Goal: Check status: Check status

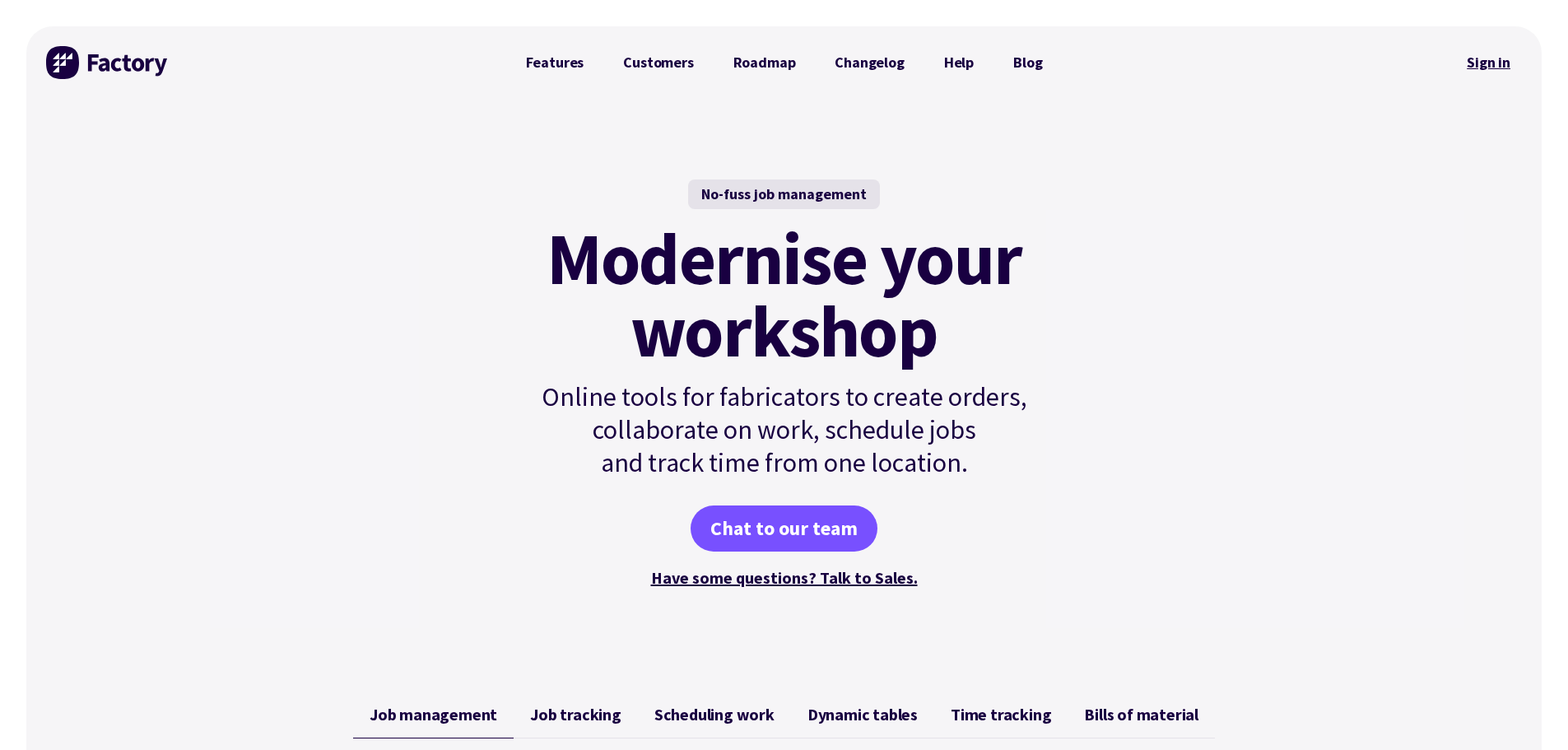
click at [1479, 66] on link "Sign in" at bounding box center [1488, 62] width 66 height 38
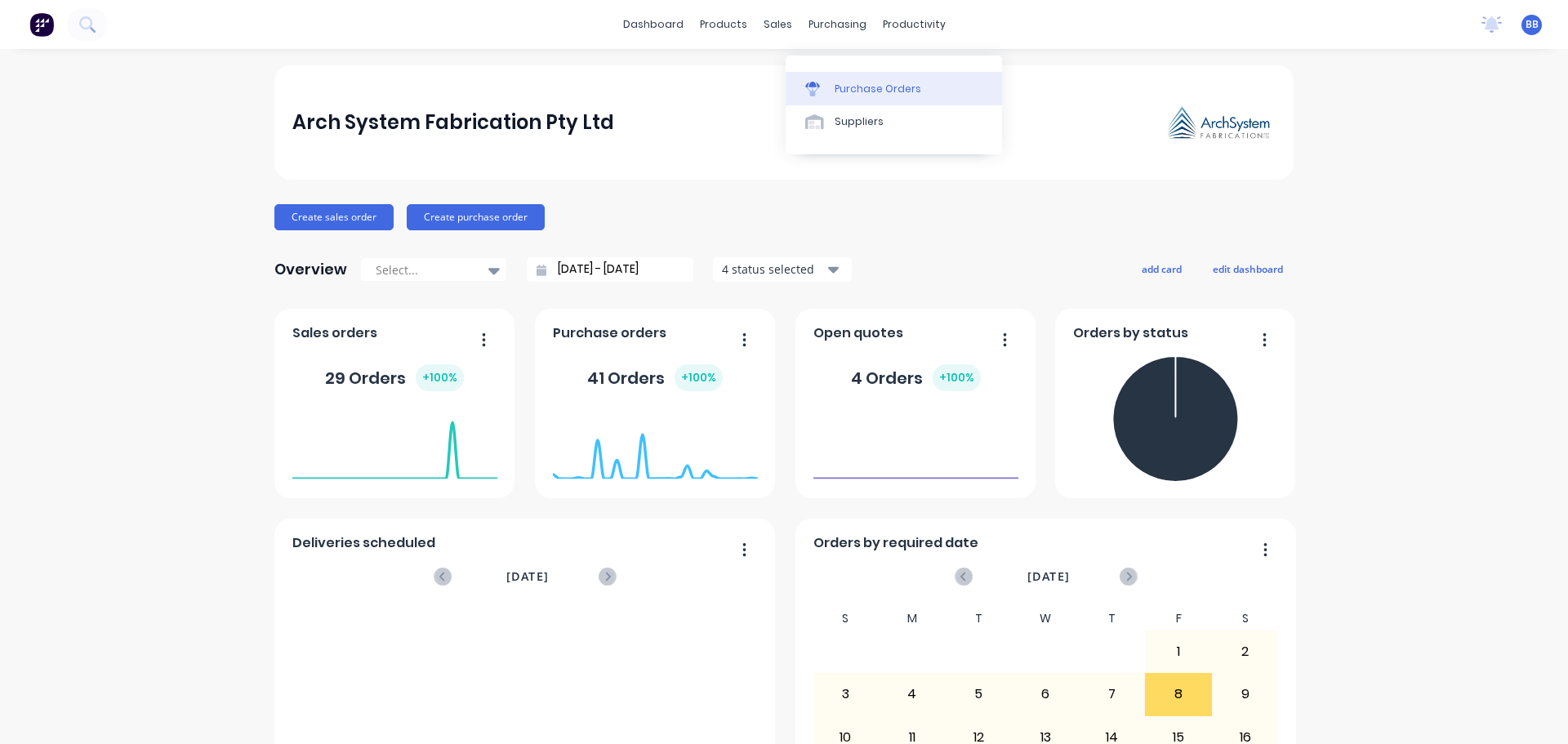
click at [854, 85] on div "Purchase Orders" at bounding box center [878, 88] width 87 height 14
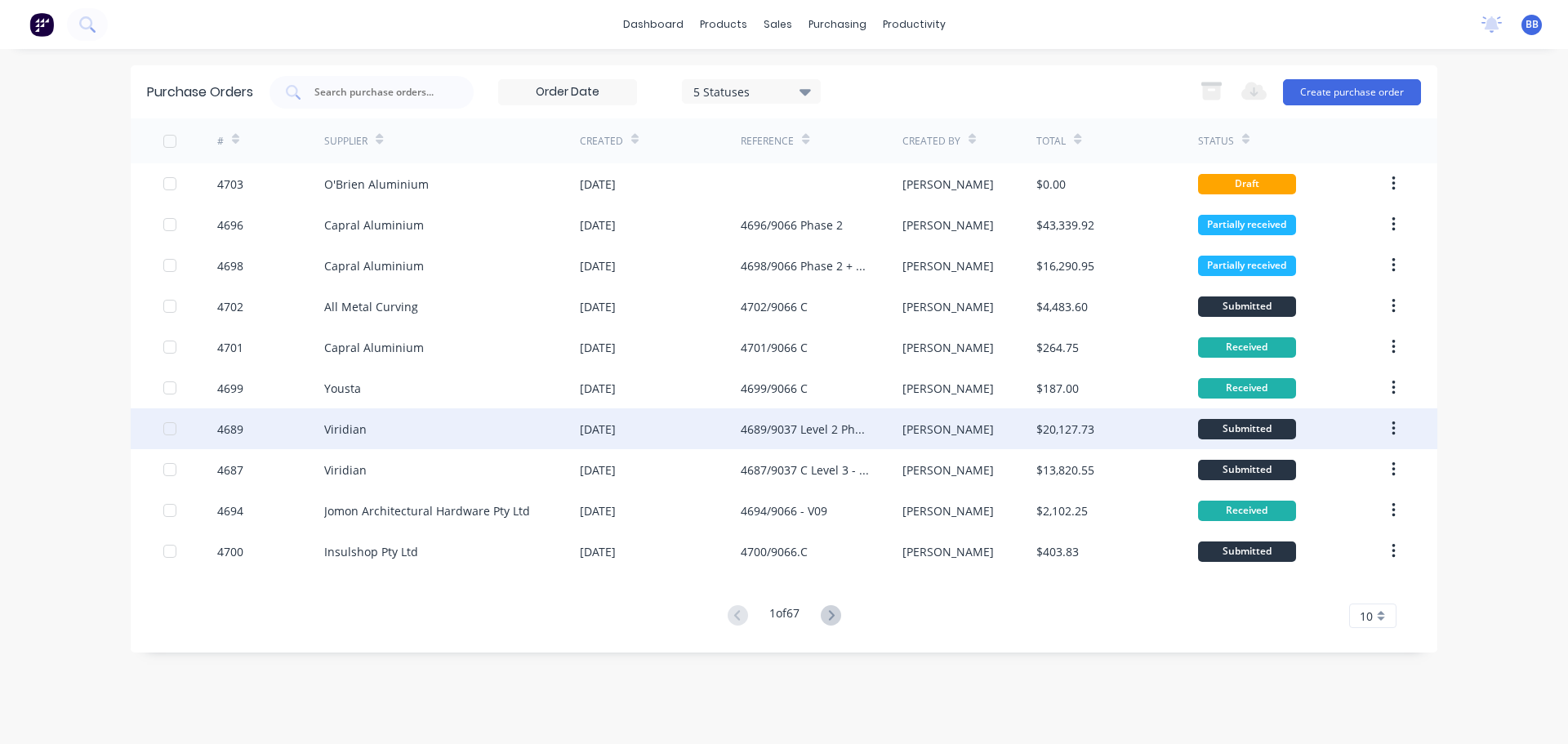
click at [390, 433] on div "Viridian" at bounding box center [451, 428] width 255 height 41
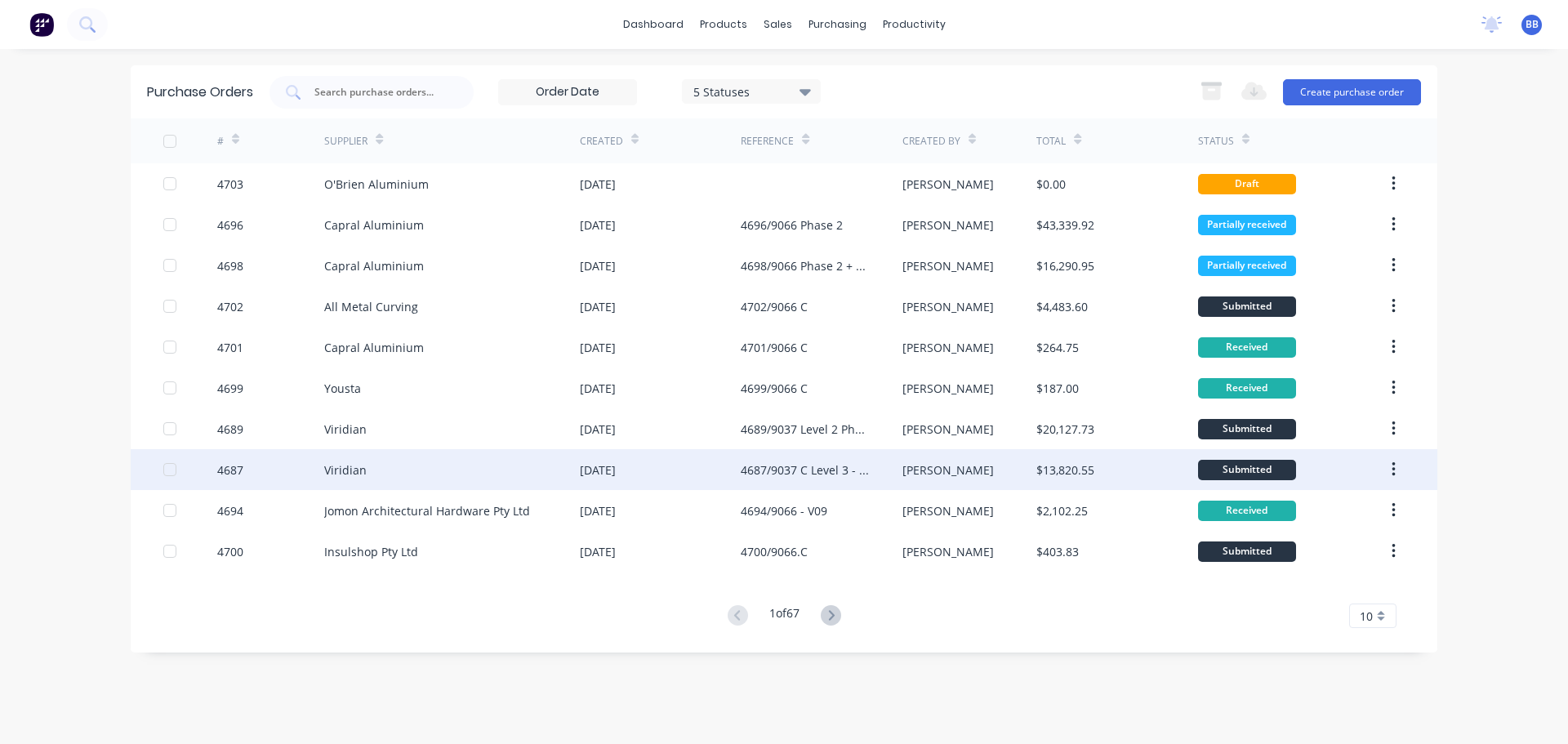
click at [791, 463] on div "4687/9037 C Level 3 - Phase 1-Rev 1" at bounding box center [805, 470] width 128 height 17
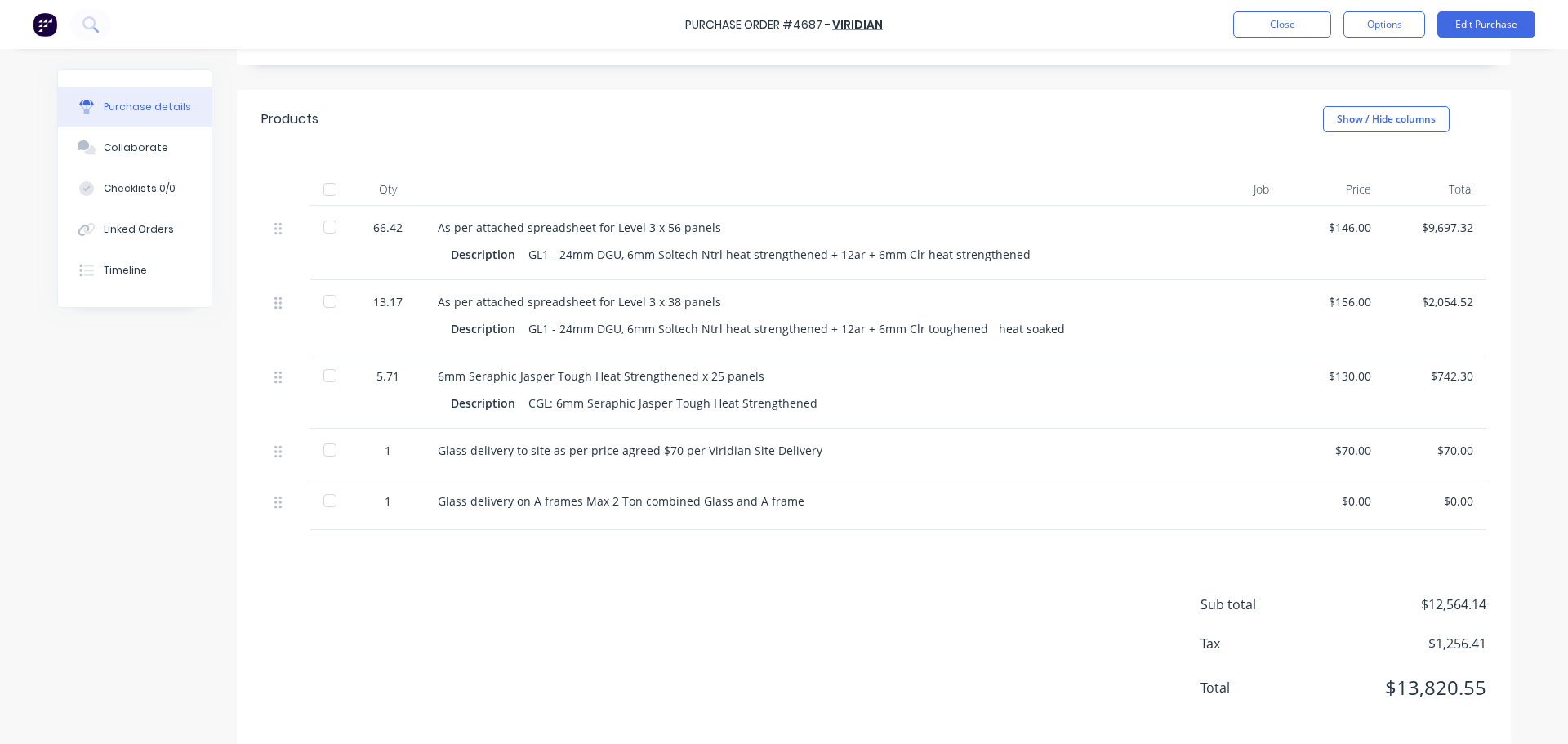
scroll to position [323, 0]
click at [112, 151] on div "Collaborate" at bounding box center [135, 147] width 64 height 14
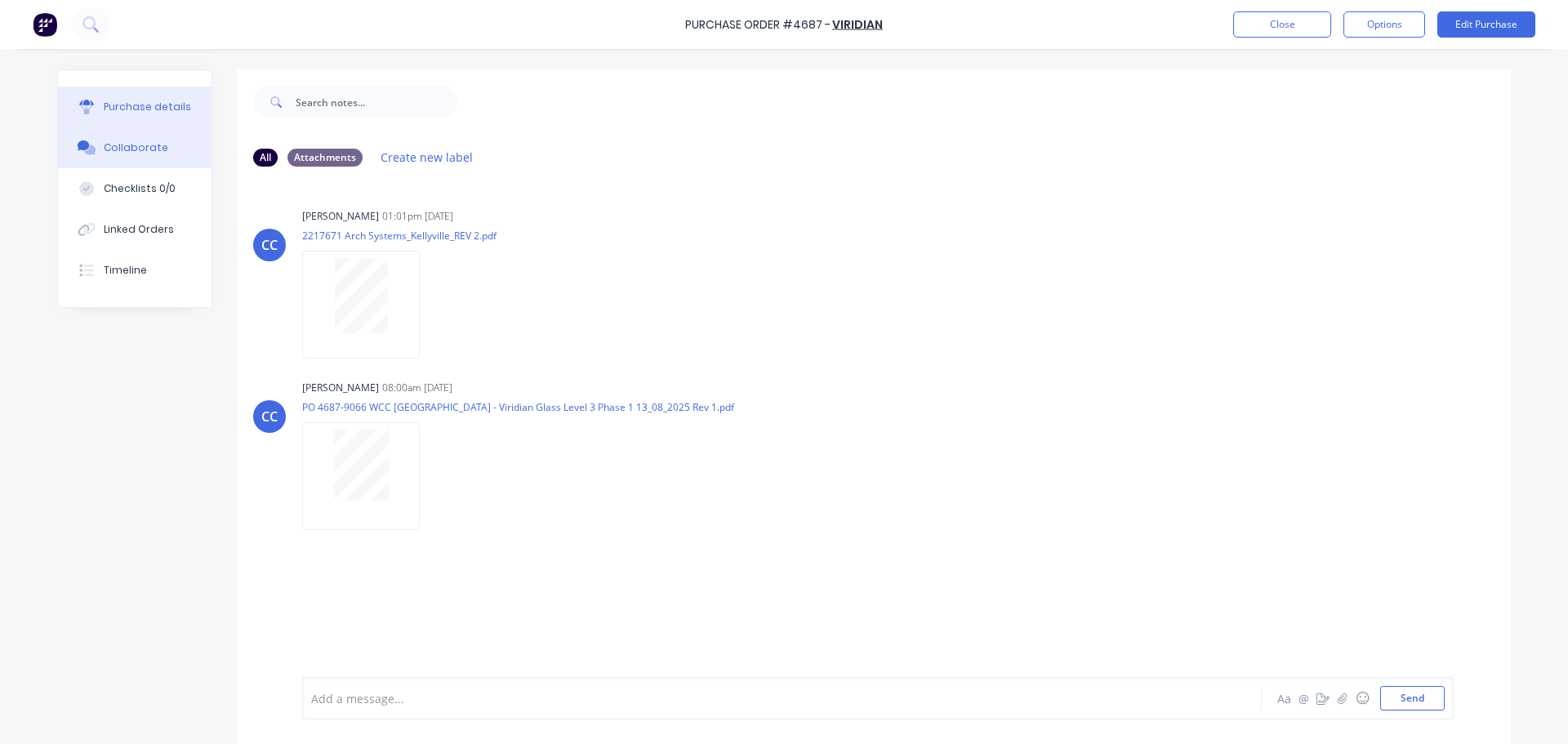
click at [127, 105] on div "Purchase details" at bounding box center [146, 106] width 87 height 14
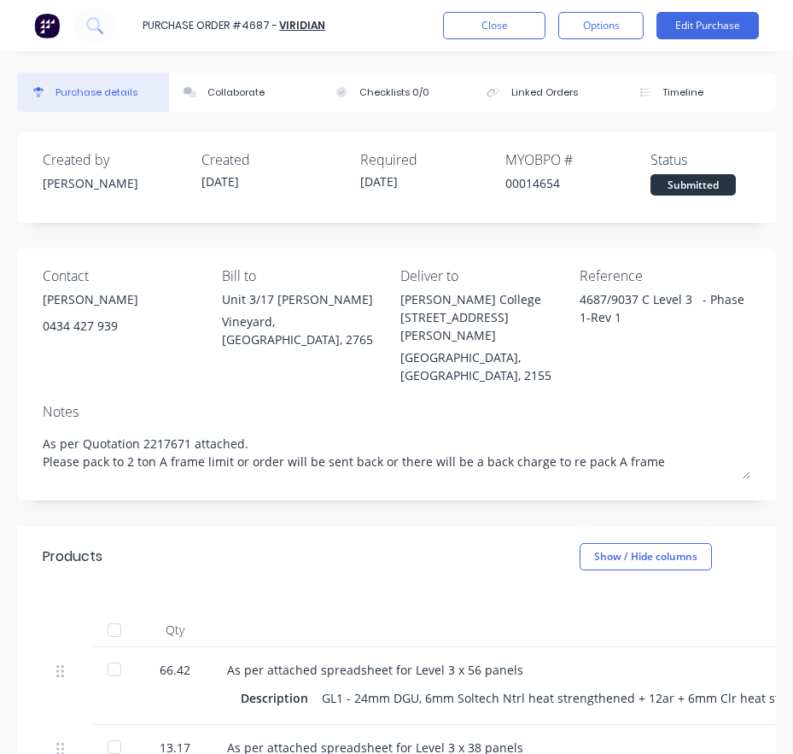
type textarea "x"
